Goal: Complete application form

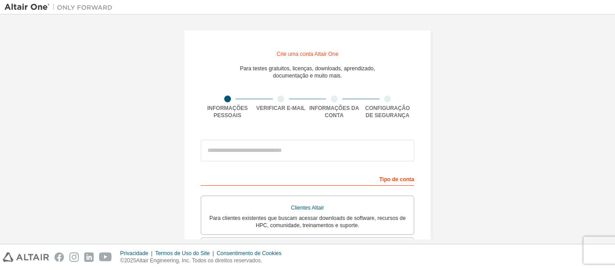
scroll to position [45, 0]
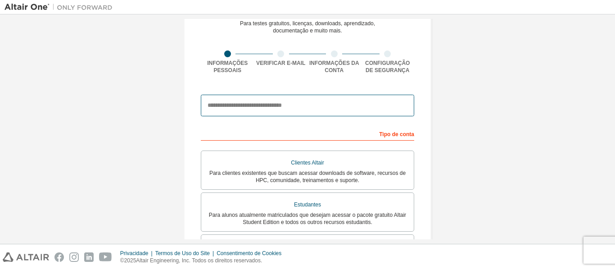
click at [289, 111] on input "email" at bounding box center [307, 105] width 213 height 22
type input "**********"
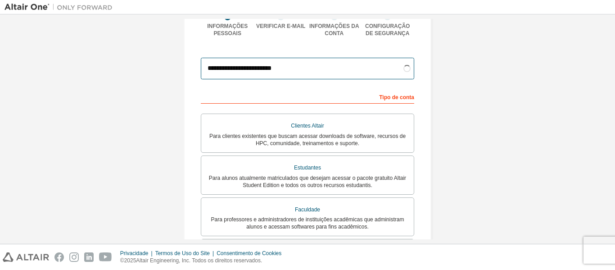
scroll to position [135, 0]
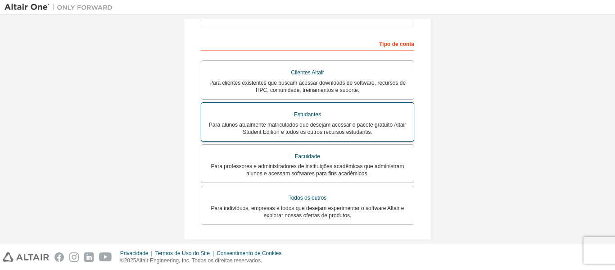
click at [323, 121] on div "Estudantes" at bounding box center [308, 114] width 202 height 13
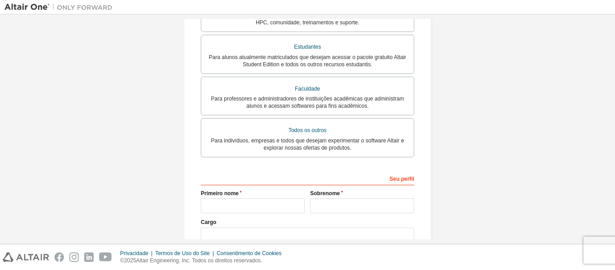
scroll to position [272, 0]
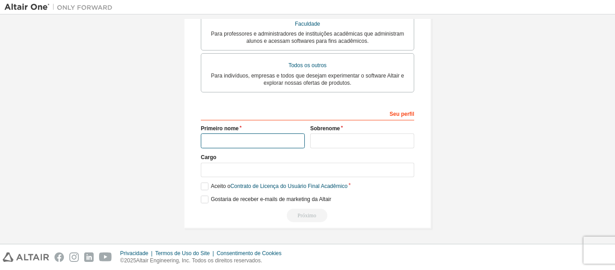
click at [266, 138] on input "text" at bounding box center [253, 140] width 104 height 15
type input "*****"
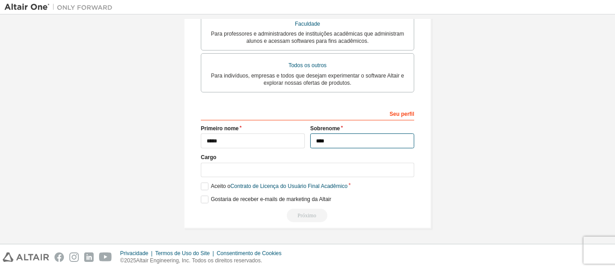
type input "****"
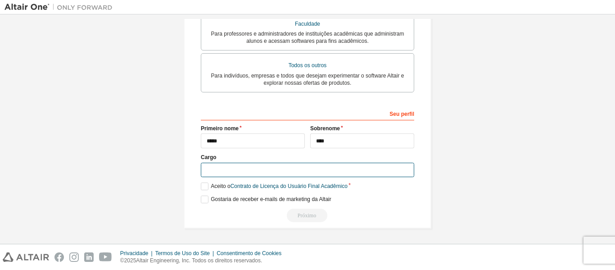
click at [273, 169] on input "text" at bounding box center [307, 169] width 213 height 15
type input "*********"
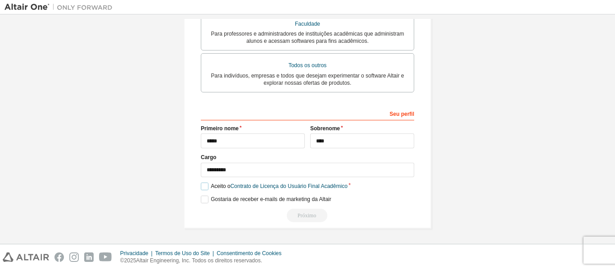
click at [201, 184] on label "Aceito o Contrato de Licença do Usuário Final Acadêmico" at bounding box center [274, 186] width 147 height 8
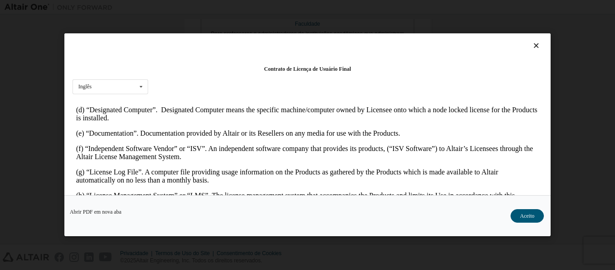
scroll to position [360, 0]
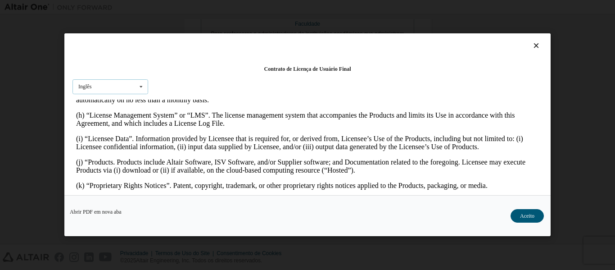
click at [138, 81] on icon at bounding box center [140, 87] width 11 height 14
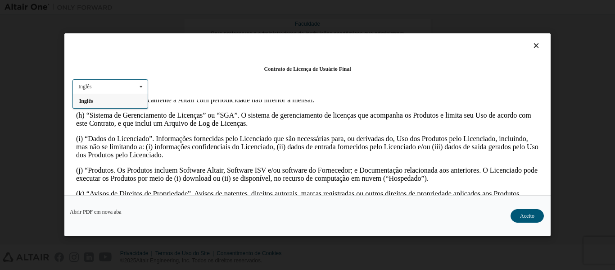
click at [126, 81] on div "Inglês Inglês" at bounding box center [110, 86] width 76 height 15
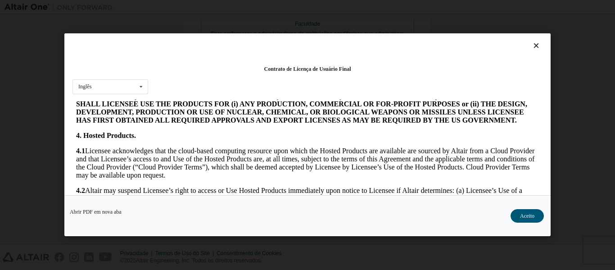
scroll to position [675, 0]
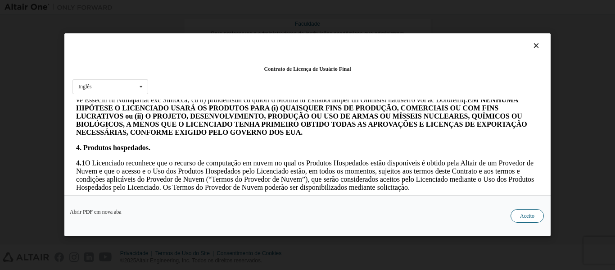
click at [526, 213] on font "Aceito" at bounding box center [527, 216] width 14 height 6
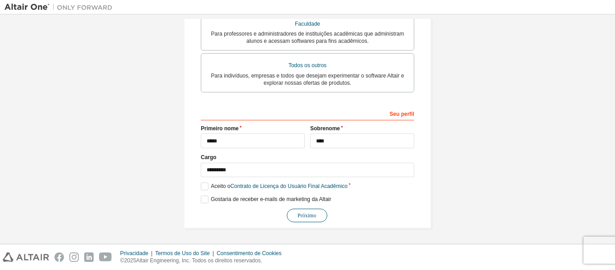
click at [312, 214] on font "Próximo" at bounding box center [306, 215] width 18 height 6
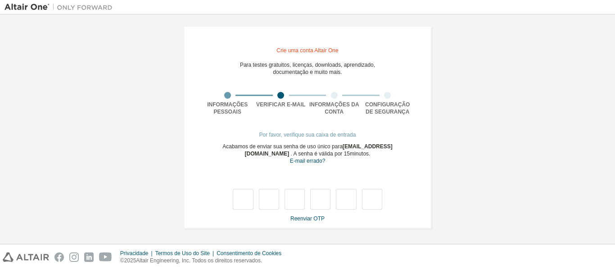
scroll to position [4, 0]
type input "*"
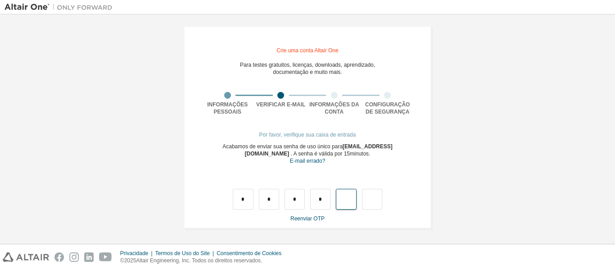
type input "*"
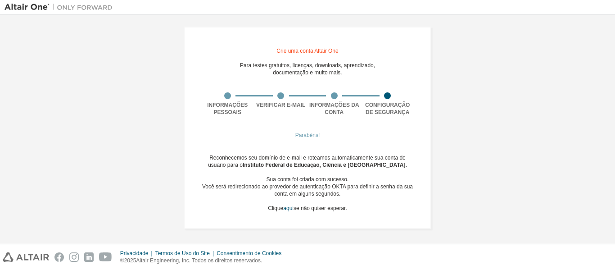
scroll to position [4, 0]
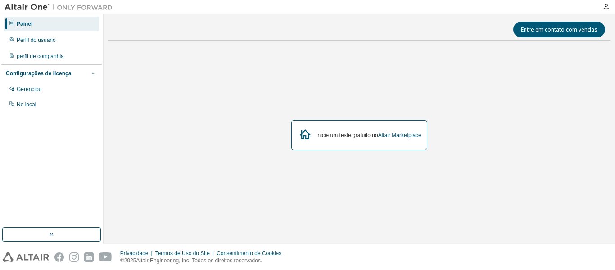
click at [92, 74] on icon "button" at bounding box center [92, 73] width 5 height 5
